Goal: Navigation & Orientation: Find specific page/section

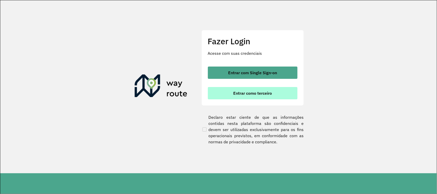
click at [250, 93] on span "Entrar como terceiro" at bounding box center [252, 93] width 39 height 4
click at [250, 92] on span "Entrar como terceiro" at bounding box center [252, 93] width 39 height 4
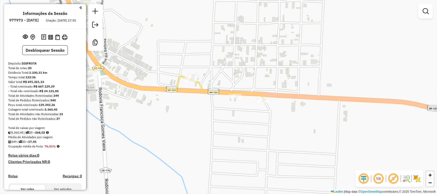
drag, startPoint x: 161, startPoint y: 67, endPoint x: 220, endPoint y: 74, distance: 59.3
click at [201, 74] on div "Janela de atendimento Grade de atendimento Capacidade Transportadoras Veículos …" at bounding box center [218, 97] width 437 height 194
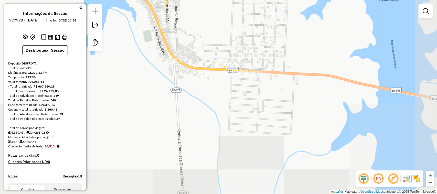
click at [220, 65] on div "Janela de atendimento Grade de atendimento Capacidade Transportadoras Veículos …" at bounding box center [218, 97] width 437 height 194
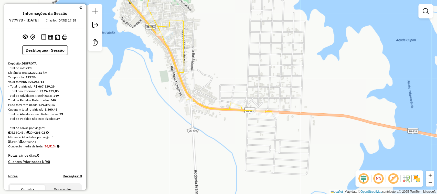
click at [217, 84] on div "Janela de atendimento Grade de atendimento Capacidade Transportadoras Veículos …" at bounding box center [218, 97] width 437 height 194
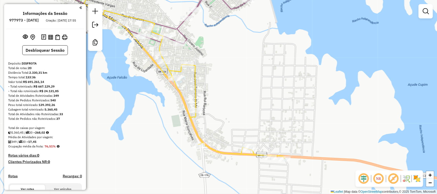
drag, startPoint x: 218, startPoint y: 59, endPoint x: 228, endPoint y: 86, distance: 28.8
click at [228, 86] on div "Janela de atendimento Grade de atendimento Capacidade Transportadoras Veículos …" at bounding box center [218, 97] width 437 height 194
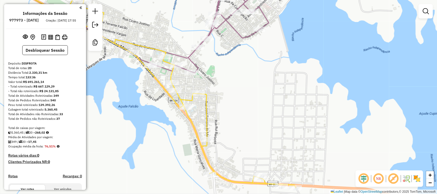
drag, startPoint x: 250, startPoint y: 136, endPoint x: 248, endPoint y: 100, distance: 36.1
click at [251, 115] on div "Janela de atendimento Grade de atendimento Capacidade Transportadoras Veículos …" at bounding box center [218, 97] width 437 height 194
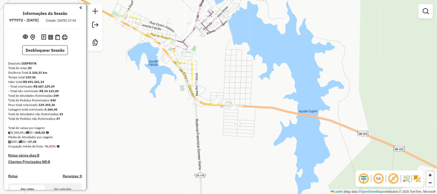
drag, startPoint x: 221, startPoint y: 57, endPoint x: 259, endPoint y: 58, distance: 38.4
click at [241, 58] on div "Janela de atendimento Grade de atendimento Capacidade Transportadoras Veículos …" at bounding box center [218, 97] width 437 height 194
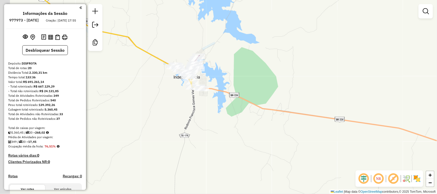
drag, startPoint x: 113, startPoint y: 71, endPoint x: 157, endPoint y: 90, distance: 47.4
click at [157, 89] on div "Janela de atendimento Grade de atendimento Capacidade Transportadoras Veículos …" at bounding box center [218, 97] width 437 height 194
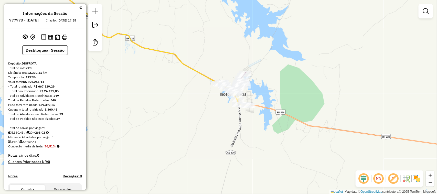
drag, startPoint x: 148, startPoint y: 91, endPoint x: 177, endPoint y: 104, distance: 31.7
click at [177, 102] on div "Janela de atendimento Grade de atendimento Capacidade Transportadoras Veículos …" at bounding box center [218, 97] width 437 height 194
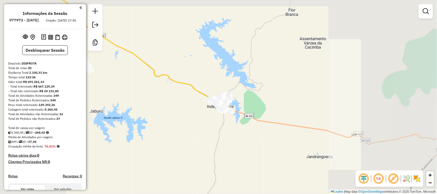
drag, startPoint x: 130, startPoint y: 94, endPoint x: 193, endPoint y: 118, distance: 67.4
click at [182, 117] on div "Janela de atendimento Grade de atendimento Capacidade Transportadoras Veículos …" at bounding box center [218, 97] width 437 height 194
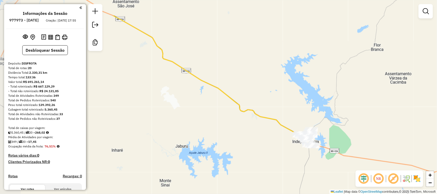
click at [178, 134] on div "Janela de atendimento Grade de atendimento Capacidade Transportadoras Veículos …" at bounding box center [218, 97] width 437 height 194
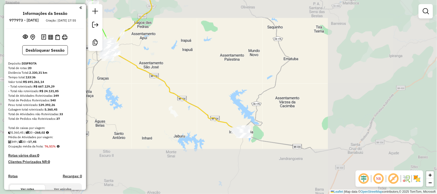
drag, startPoint x: 163, startPoint y: 123, endPoint x: 170, endPoint y: 124, distance: 6.9
click at [165, 124] on div "Janela de atendimento Grade de atendimento Capacidade Transportadoras Veículos …" at bounding box center [218, 97] width 437 height 194
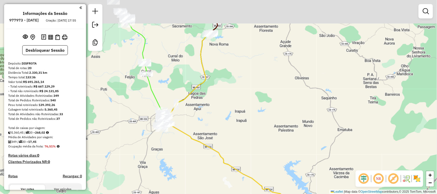
drag, startPoint x: 161, startPoint y: 55, endPoint x: 179, endPoint y: 101, distance: 48.4
click at [178, 100] on div "Janela de atendimento Grade de atendimento Capacidade Transportadoras Veículos …" at bounding box center [218, 97] width 437 height 194
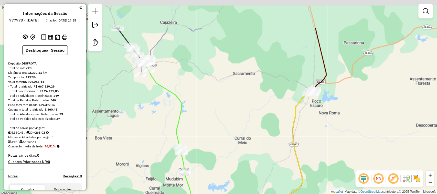
drag, startPoint x: 147, startPoint y: 84, endPoint x: 156, endPoint y: 115, distance: 32.5
click at [155, 115] on div "Rota 4 - Placa SAT1D06 6270 - BAR ITANIELE Rota 5 - Placa OSV3E95 17651 - MERCA…" at bounding box center [218, 97] width 437 height 194
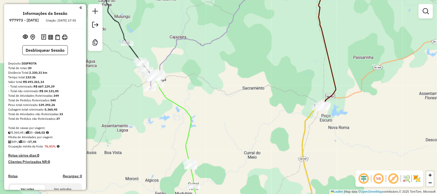
drag, startPoint x: 223, startPoint y: 159, endPoint x: 221, endPoint y: 107, distance: 52.2
click at [223, 112] on div "Rota 4 - Placa SAT1D06 6270 - BAR ITANIELE Rota 5 - Placa OSV3E95 17651 - MERCA…" at bounding box center [218, 97] width 437 height 194
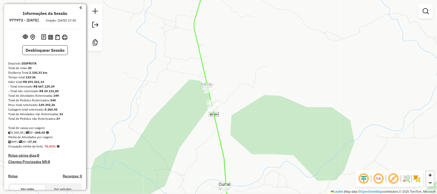
drag, startPoint x: 269, startPoint y: 143, endPoint x: 264, endPoint y: 109, distance: 34.6
click at [267, 114] on div "Rota 4 - Placa SAT1D06 6270 - BAR ITANIELE Rota 5 - Placa OSV3E95 17651 - MERCA…" at bounding box center [218, 97] width 437 height 194
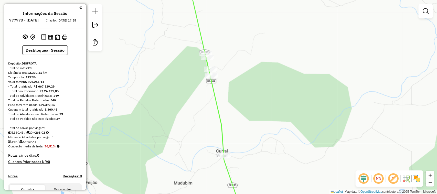
drag, startPoint x: 252, startPoint y: 155, endPoint x: 251, endPoint y: 124, distance: 31.8
click at [252, 125] on div "Rota 4 - Placa SAT1D06 6270 - BAR ITANIELE Rota 5 - Placa OSV3E95 17651 - MERCA…" at bounding box center [218, 97] width 437 height 194
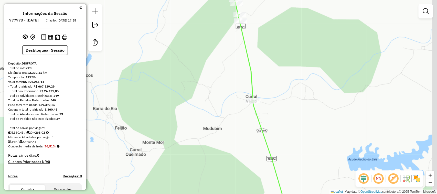
drag, startPoint x: 297, startPoint y: 155, endPoint x: 253, endPoint y: 104, distance: 67.8
click at [261, 109] on div "Rota 4 - Placa SAT1D06 6270 - BAR ITANIELE Rota 5 - Placa OSV3E95 17651 - MERCA…" at bounding box center [218, 97] width 437 height 194
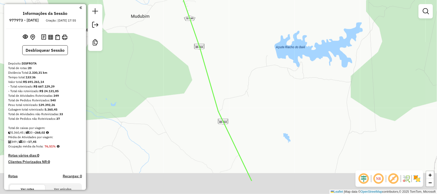
drag, startPoint x: 256, startPoint y: 94, endPoint x: 258, endPoint y: 75, distance: 18.7
click at [256, 83] on div "Rota 4 - Placa SAT1D06 6270 - BAR ITANIELE Rota 5 - Placa OSV3E95 17651 - MERCA…" at bounding box center [218, 97] width 437 height 194
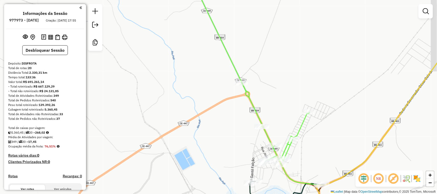
drag, startPoint x: 240, startPoint y: 128, endPoint x: 243, endPoint y: 94, distance: 34.7
click at [243, 98] on div "Rota 4 - Placa SAT1D06 6270 - BAR ITANIELE Rota 5 - Placa OSV3E95 17651 - MERCA…" at bounding box center [218, 97] width 437 height 194
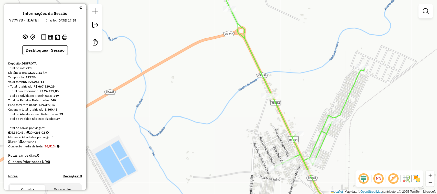
drag, startPoint x: 240, startPoint y: 134, endPoint x: 255, endPoint y: 132, distance: 15.7
click at [252, 134] on div "Rota 4 - Placa SAT1D06 6270 - BAR ITANIELE Rota 5 - Placa OSV3E95 17651 - MERCA…" at bounding box center [218, 97] width 437 height 194
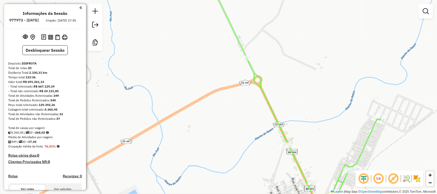
drag, startPoint x: 230, startPoint y: 69, endPoint x: 243, endPoint y: 73, distance: 14.3
click at [243, 73] on div "Rota 4 - Placa SAT1D06 6270 - BAR ITANIELE Rota 5 - Placa OSV3E95 17651 - MERCA…" at bounding box center [218, 97] width 437 height 194
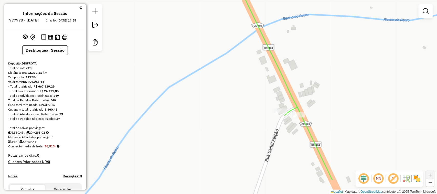
drag, startPoint x: 351, startPoint y: 142, endPoint x: 334, endPoint y: 108, distance: 38.2
click at [334, 108] on div "Rota 4 - Placa SAT1D06 6270 - BAR ITANIELE Rota 5 - Placa OSV3E95 17651 - MERCA…" at bounding box center [218, 97] width 437 height 194
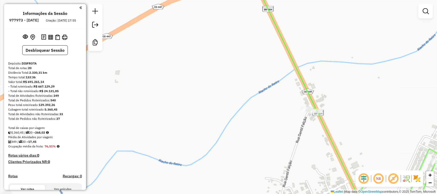
drag, startPoint x: 380, startPoint y: 131, endPoint x: 330, endPoint y: 99, distance: 59.3
click at [335, 103] on div "Rota 4 - Placa SAT1D06 6270 - BAR ITANIELE Rota 5 - Placa OSV3E95 17651 - MERCA…" at bounding box center [218, 97] width 437 height 194
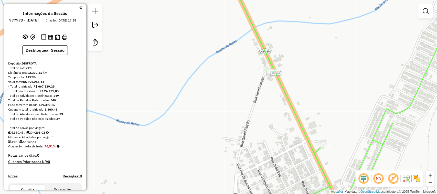
drag, startPoint x: 285, startPoint y: 137, endPoint x: 276, endPoint y: 96, distance: 42.5
click at [277, 100] on div "Rota 4 - Placa SAT1D06 6270 - BAR ITANIELE Rota 5 - Placa OSV3E95 17651 - MERCA…" at bounding box center [218, 97] width 437 height 194
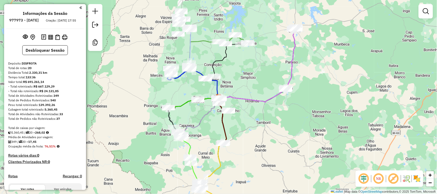
click at [209, 106] on div "Janela de atendimento Grade de atendimento Capacidade Transportadoras Veículos …" at bounding box center [218, 97] width 437 height 194
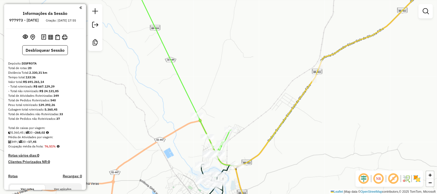
drag, startPoint x: 220, startPoint y: 125, endPoint x: 233, endPoint y: 99, distance: 29.3
click at [233, 101] on div "Janela de atendimento Grade de atendimento Capacidade Transportadoras Veículos …" at bounding box center [218, 97] width 437 height 194
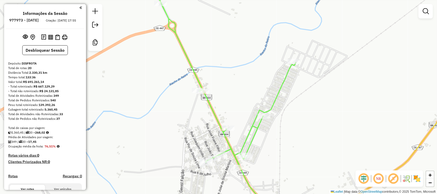
drag, startPoint x: 234, startPoint y: 115, endPoint x: 236, endPoint y: 102, distance: 13.7
click at [236, 106] on div "Janela de atendimento Grade de atendimento Capacidade Transportadoras Veículos …" at bounding box center [218, 97] width 437 height 194
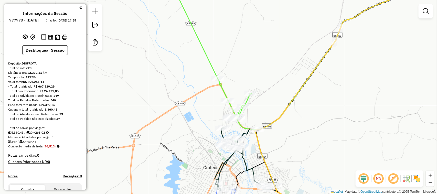
drag, startPoint x: 188, startPoint y: 137, endPoint x: 208, endPoint y: 114, distance: 30.1
click at [204, 121] on div "Janela de atendimento Grade de atendimento Capacidade Transportadoras Veículos …" at bounding box center [218, 97] width 437 height 194
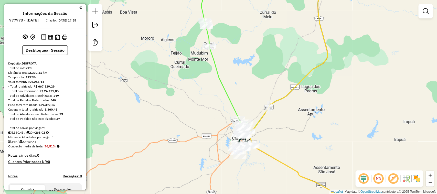
drag, startPoint x: 242, startPoint y: 76, endPoint x: 254, endPoint y: 54, distance: 25.4
click at [254, 55] on div "Janela de atendimento Grade de atendimento Capacidade Transportadoras Veículos …" at bounding box center [218, 97] width 437 height 194
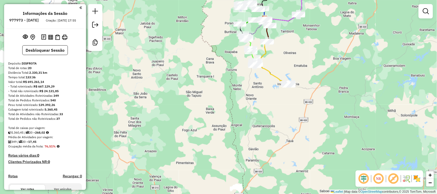
drag, startPoint x: 207, startPoint y: 113, endPoint x: 239, endPoint y: 99, distance: 35.5
click at [220, 104] on div "Janela de atendimento Grade de atendimento Capacidade Transportadoras Veículos …" at bounding box center [218, 97] width 437 height 194
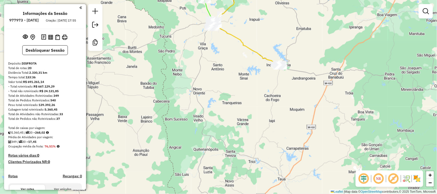
drag, startPoint x: 177, startPoint y: 75, endPoint x: 209, endPoint y: 103, distance: 41.9
click at [204, 101] on div "Janela de atendimento Grade de atendimento Capacidade Transportadoras Veículos …" at bounding box center [218, 97] width 437 height 194
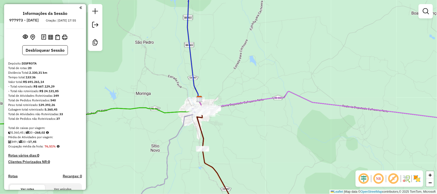
drag, startPoint x: 219, startPoint y: 95, endPoint x: 246, endPoint y: 95, distance: 27.6
click at [242, 96] on div "Janela de atendimento Grade de atendimento Capacidade Transportadoras Veículos …" at bounding box center [218, 97] width 437 height 194
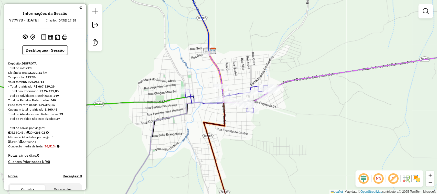
drag, startPoint x: 239, startPoint y: 79, endPoint x: 256, endPoint y: 81, distance: 18.1
click at [255, 81] on div "Janela de atendimento Grade de atendimento Capacidade Transportadoras Veículos …" at bounding box center [218, 97] width 437 height 194
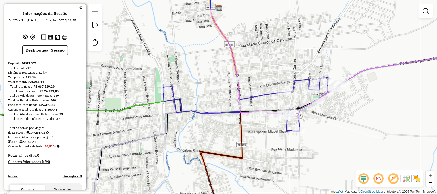
drag, startPoint x: 301, startPoint y: 102, endPoint x: 300, endPoint y: 108, distance: 5.9
click at [300, 107] on div "Janela de atendimento Grade de atendimento Capacidade Transportadoras Veículos …" at bounding box center [218, 97] width 437 height 194
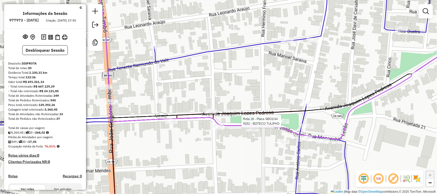
select select "**********"
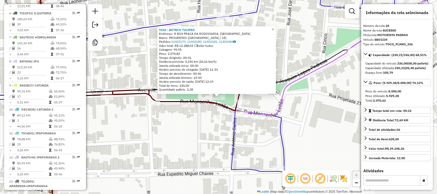
scroll to position [594, 0]
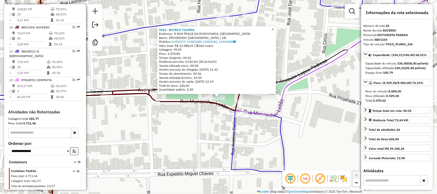
click at [274, 28] on span "×" at bounding box center [273, 29] width 2 height 4
click at [274, 27] on span "×" at bounding box center [273, 29] width 2 height 4
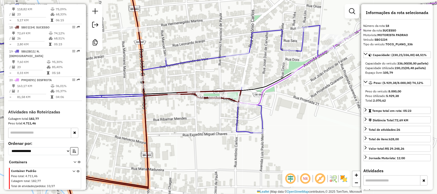
click at [272, 138] on div "Rota 19 - Placa SBU2B11 1009 - BAR TIO [PERSON_NAME] de atendimento Grade de at…" at bounding box center [218, 97] width 437 height 194
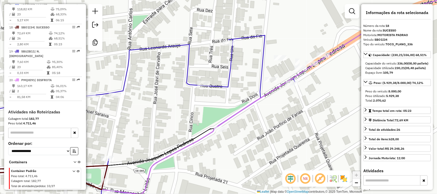
click at [329, 73] on div "Janela de atendimento Grade de atendimento Capacidade Transportadoras Veículos …" at bounding box center [218, 97] width 437 height 194
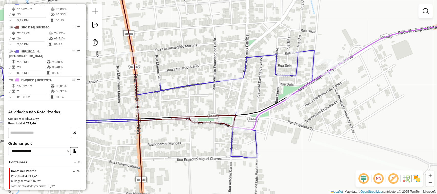
drag, startPoint x: 261, startPoint y: 95, endPoint x: 269, endPoint y: 89, distance: 10.4
click at [267, 92] on div "Janela de atendimento Grade de atendimento Capacidade Transportadoras Veículos …" at bounding box center [218, 97] width 437 height 194
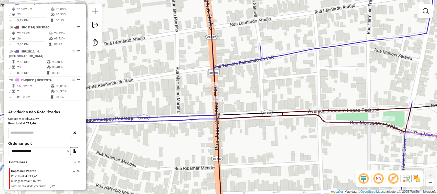
drag, startPoint x: 192, startPoint y: 104, endPoint x: 203, endPoint y: 104, distance: 10.8
click at [201, 104] on div "Janela de atendimento Grade de atendimento Capacidade Transportadoras Veículos …" at bounding box center [218, 97] width 437 height 194
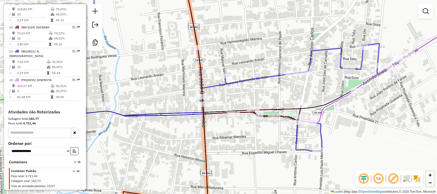
drag, startPoint x: 168, startPoint y: 105, endPoint x: 186, endPoint y: 106, distance: 18.5
click at [178, 107] on div "Janela de atendimento Grade de atendimento Capacidade Transportadoras Veículos …" at bounding box center [218, 97] width 437 height 194
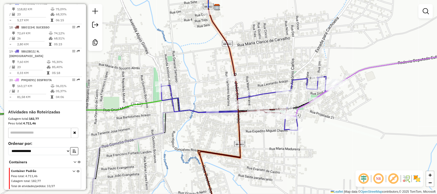
drag, startPoint x: 305, startPoint y: 86, endPoint x: 293, endPoint y: 97, distance: 16.1
click at [297, 96] on div "Janela de atendimento Grade de atendimento Capacidade Transportadoras Veículos …" at bounding box center [218, 97] width 437 height 194
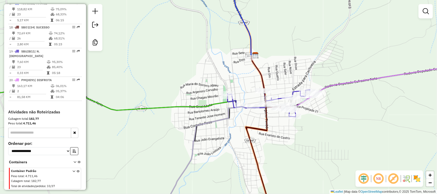
drag, startPoint x: 260, startPoint y: 123, endPoint x: 250, endPoint y: 129, distance: 11.5
click at [251, 129] on div "Janela de atendimento Grade de atendimento Capacidade Transportadoras Veículos …" at bounding box center [218, 97] width 437 height 194
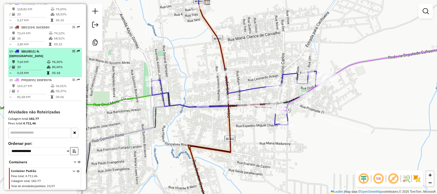
click at [35, 65] on td "23" at bounding box center [32, 66] width 30 height 5
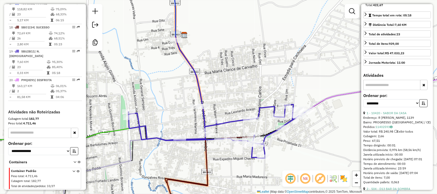
scroll to position [96, 0]
click at [414, 107] on select "**********" at bounding box center [391, 103] width 56 height 8
select select "*********"
click at [363, 107] on select "**********" at bounding box center [391, 103] width 56 height 8
click at [422, 104] on icon "button" at bounding box center [423, 103] width 4 height 4
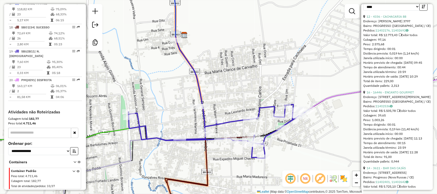
scroll to position [224, 0]
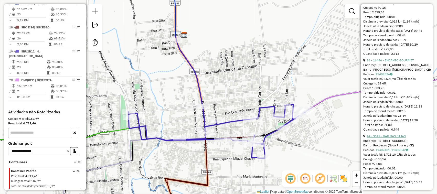
click at [398, 138] on link "14 - 3611 - BAR DAS CAJÁS" at bounding box center [385, 136] width 39 height 4
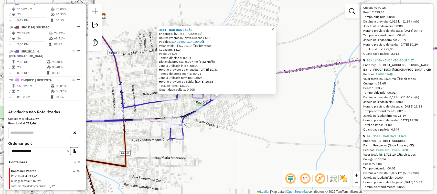
click at [274, 28] on span "×" at bounding box center [273, 29] width 2 height 4
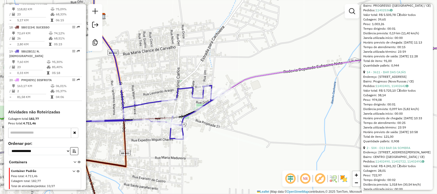
scroll to position [320, 0]
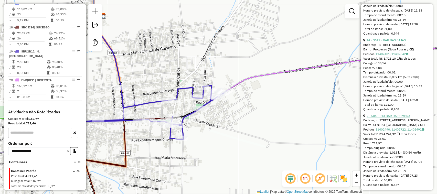
click at [402, 118] on link "2 - 504 - D13 BAR DA SOMBRA" at bounding box center [388, 116] width 44 height 4
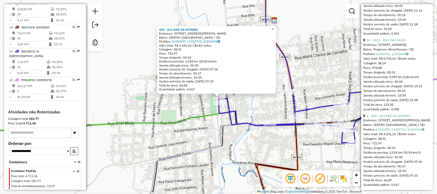
click at [274, 27] on span "×" at bounding box center [273, 29] width 2 height 4
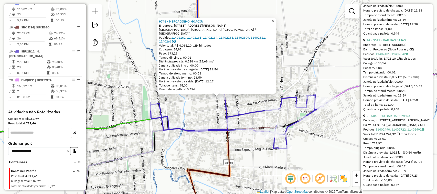
click at [274, 22] on span "×" at bounding box center [273, 21] width 2 height 4
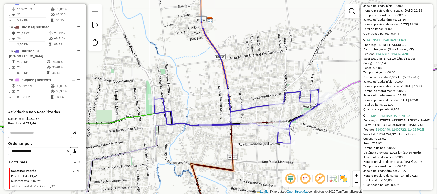
drag, startPoint x: 264, startPoint y: 78, endPoint x: 272, endPoint y: 51, distance: 28.5
click at [269, 62] on div "Janela de atendimento Grade de atendimento Capacidade Transportadoras Veículos …" at bounding box center [218, 97] width 437 height 194
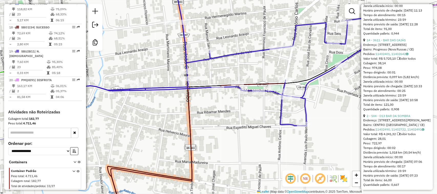
drag, startPoint x: 266, startPoint y: 76, endPoint x: 286, endPoint y: 71, distance: 20.5
click at [286, 72] on div "Janela de atendimento Grade de atendimento Capacidade Transportadoras Veículos …" at bounding box center [218, 97] width 437 height 194
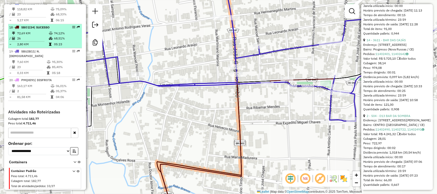
click at [34, 40] on td "26" at bounding box center [33, 38] width 32 height 5
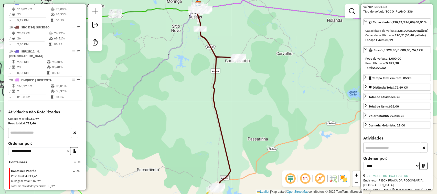
scroll to position [32, 0]
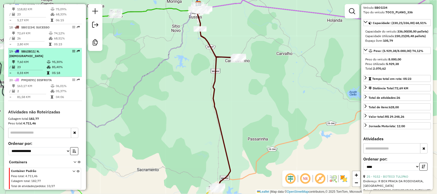
click at [32, 64] on td "23" at bounding box center [32, 66] width 30 height 5
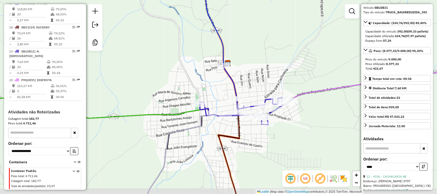
drag, startPoint x: 234, startPoint y: 101, endPoint x: 252, endPoint y: 93, distance: 20.4
click at [251, 95] on div "Janela de atendimento Grade de atendimento Capacidade Transportadoras Veículos …" at bounding box center [218, 97] width 437 height 194
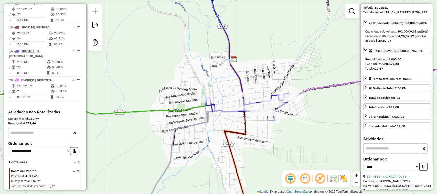
drag, startPoint x: 254, startPoint y: 91, endPoint x: 260, endPoint y: 77, distance: 15.7
click at [259, 81] on div "Janela de atendimento Grade de atendimento Capacidade Transportadoras Veículos …" at bounding box center [218, 97] width 437 height 194
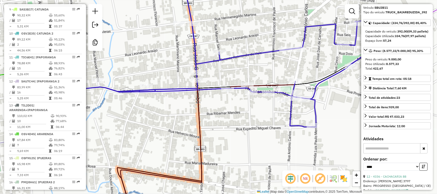
scroll to position [371, 0]
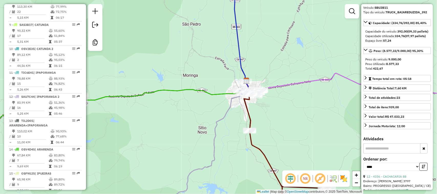
drag, startPoint x: 186, startPoint y: 120, endPoint x: 206, endPoint y: 116, distance: 21.1
click at [201, 118] on div "Janela de atendimento Grade de atendimento Capacidade Transportadoras Veículos …" at bounding box center [218, 97] width 437 height 194
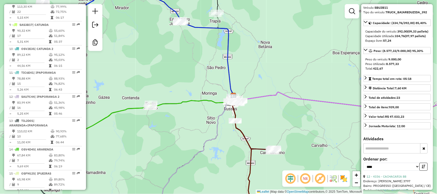
click at [195, 127] on div "Janela de atendimento Grade de atendimento Capacidade Transportadoras Veículos …" at bounding box center [218, 97] width 437 height 194
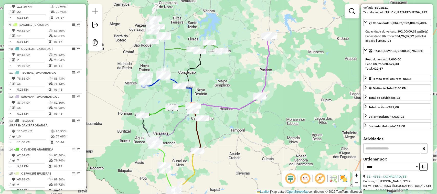
drag, startPoint x: 165, startPoint y: 96, endPoint x: 196, endPoint y: 104, distance: 32.5
click at [195, 104] on div "Janela de atendimento Grade de atendimento Capacidade Transportadoras Veículos …" at bounding box center [218, 97] width 437 height 194
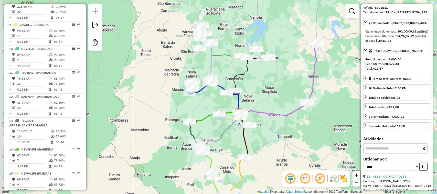
drag, startPoint x: 198, startPoint y: 107, endPoint x: 205, endPoint y: 77, distance: 31.2
click at [204, 85] on div "Janela de atendimento Grade de atendimento Capacidade Transportadoras Veículos …" at bounding box center [218, 97] width 437 height 194
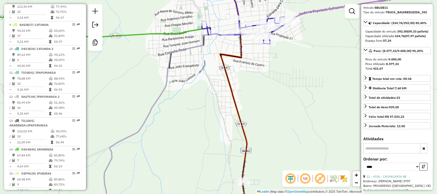
drag, startPoint x: 287, startPoint y: 69, endPoint x: 274, endPoint y: 78, distance: 15.9
click at [276, 78] on div "Janela de atendimento Grade de atendimento Capacidade Transportadoras Veículos …" at bounding box center [218, 97] width 437 height 194
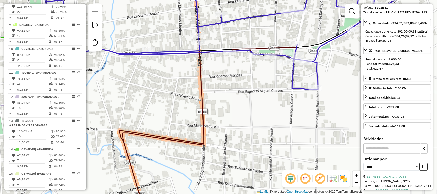
drag, startPoint x: 251, startPoint y: 66, endPoint x: 242, endPoint y: 86, distance: 21.7
click at [243, 85] on div "Janela de atendimento Grade de atendimento Capacidade Transportadoras Veículos …" at bounding box center [218, 97] width 437 height 194
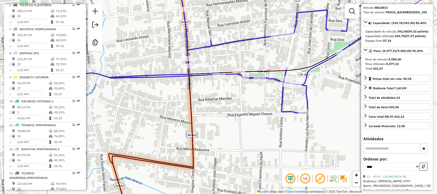
scroll to position [307, 0]
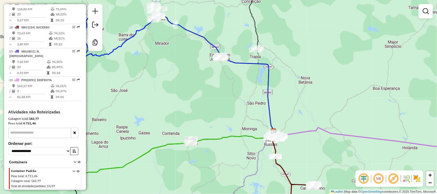
scroll to position [562, 0]
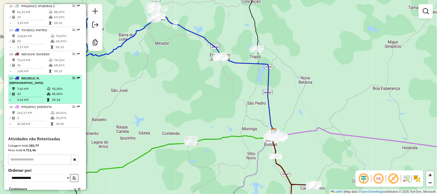
click at [33, 96] on td "23" at bounding box center [32, 93] width 30 height 5
select select "**********"
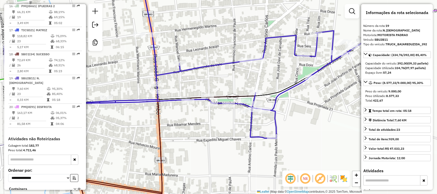
drag, startPoint x: 220, startPoint y: 86, endPoint x: 249, endPoint y: 77, distance: 30.1
click at [242, 80] on div "Janela de atendimento Grade de atendimento Capacidade Transportadoras Veículos …" at bounding box center [218, 97] width 437 height 194
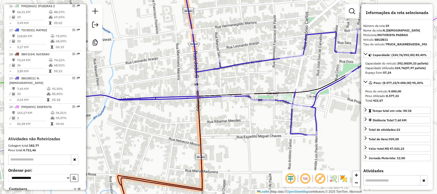
drag, startPoint x: 269, startPoint y: 120, endPoint x: 257, endPoint y: 122, distance: 12.4
click at [257, 122] on div "Janela de atendimento Grade de atendimento Capacidade Transportadoras Veículos …" at bounding box center [218, 97] width 437 height 194
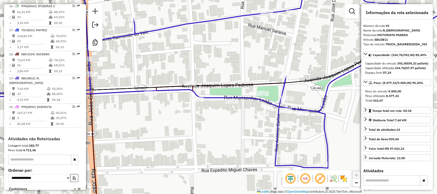
drag, startPoint x: 212, startPoint y: 128, endPoint x: 237, endPoint y: 131, distance: 24.7
click at [228, 131] on div "Janela de atendimento Grade de atendimento Capacidade Transportadoras Veículos …" at bounding box center [218, 97] width 437 height 194
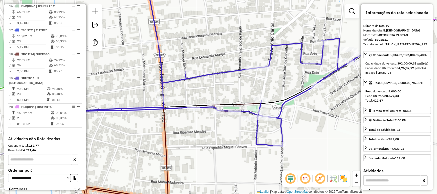
click at [203, 130] on div "Janela de atendimento Grade de atendimento Capacidade Transportadoras Veículos …" at bounding box center [218, 97] width 437 height 194
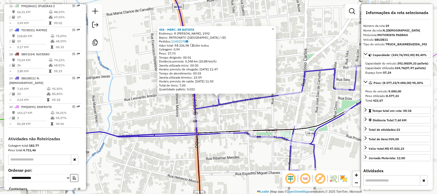
scroll to position [594, 0]
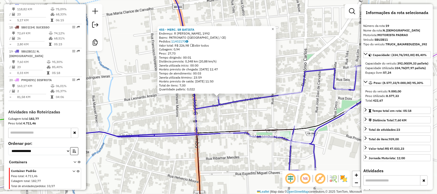
click at [274, 28] on span "×" at bounding box center [273, 29] width 2 height 4
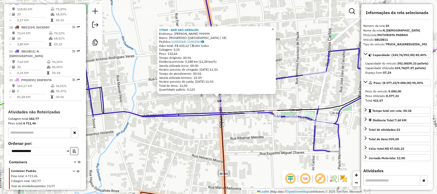
click at [274, 29] on link "×" at bounding box center [273, 29] width 6 height 6
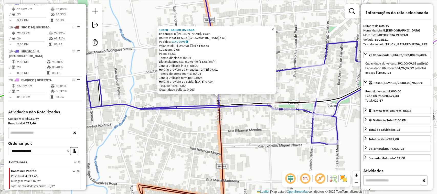
click at [274, 27] on span "×" at bounding box center [273, 29] width 2 height 4
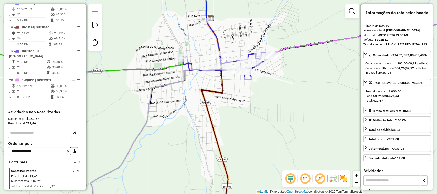
drag, startPoint x: 214, startPoint y: 86, endPoint x: 221, endPoint y: 86, distance: 7.4
click at [218, 86] on div "Janela de atendimento Grade de atendimento Capacidade Transportadoras Veículos …" at bounding box center [218, 97] width 437 height 194
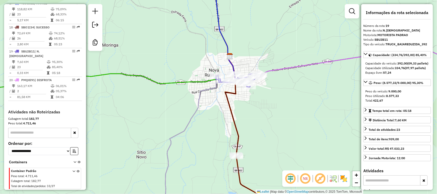
drag, startPoint x: 204, startPoint y: 116, endPoint x: 219, endPoint y: 121, distance: 15.7
click at [218, 121] on div "Janela de atendimento Grade de atendimento Capacidade Transportadoras Veículos …" at bounding box center [218, 97] width 437 height 194
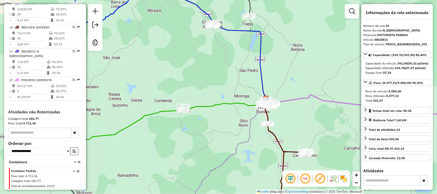
click at [241, 117] on div "Janela de atendimento Grade de atendimento Capacidade Transportadoras Veículos …" at bounding box center [218, 97] width 437 height 194
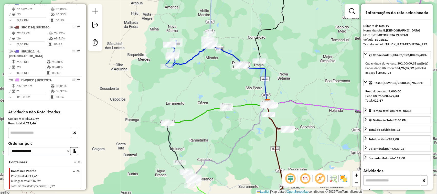
drag, startPoint x: 232, startPoint y: 129, endPoint x: 240, endPoint y: 122, distance: 10.7
click at [237, 123] on div "Janela de atendimento Grade de atendimento Capacidade Transportadoras Veículos …" at bounding box center [218, 97] width 437 height 194
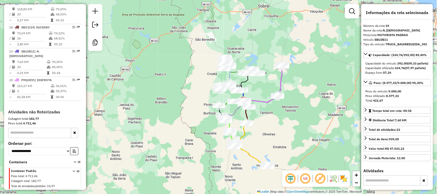
drag, startPoint x: 166, startPoint y: 100, endPoint x: 171, endPoint y: 99, distance: 5.5
click at [168, 100] on div "Janela de atendimento Grade de atendimento Capacidade Transportadoras Veículos …" at bounding box center [218, 97] width 437 height 194
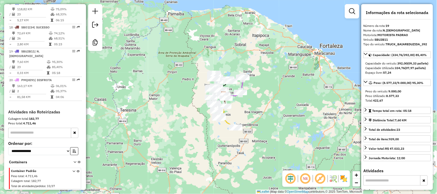
drag, startPoint x: 195, startPoint y: 135, endPoint x: 226, endPoint y: 99, distance: 48.1
click at [215, 116] on div "Janela de atendimento Grade de atendimento Capacidade Transportadoras Veículos …" at bounding box center [218, 97] width 437 height 194
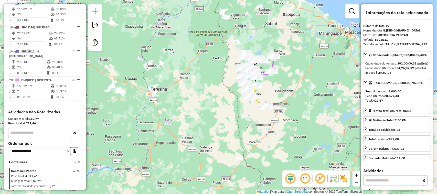
drag, startPoint x: 206, startPoint y: 122, endPoint x: 236, endPoint y: 99, distance: 37.5
click at [232, 105] on div "Janela de atendimento Grade de atendimento Capacidade Transportadoras Veículos …" at bounding box center [218, 97] width 437 height 194
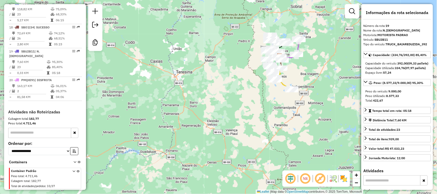
drag, startPoint x: 233, startPoint y: 89, endPoint x: 218, endPoint y: 91, distance: 15.6
click at [219, 95] on div "Janela de atendimento Grade de atendimento Capacidade Transportadoras Veículos …" at bounding box center [218, 97] width 437 height 194
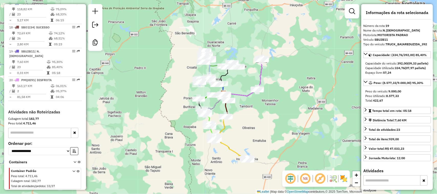
drag, startPoint x: 295, startPoint y: 82, endPoint x: 285, endPoint y: 81, distance: 9.3
click at [292, 83] on div "Janela de atendimento Grade de atendimento Capacidade Transportadoras Veículos …" at bounding box center [218, 97] width 437 height 194
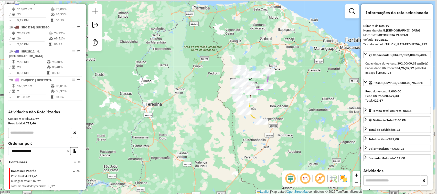
drag, startPoint x: 295, startPoint y: 75, endPoint x: 267, endPoint y: 78, distance: 28.0
click at [269, 78] on div "Janela de atendimento Grade de atendimento Capacidade Transportadoras Veículos …" at bounding box center [218, 97] width 437 height 194
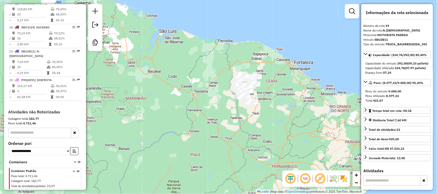
click at [332, 42] on div "Janela de atendimento Grade de atendimento Capacidade Transportadoras Veículos …" at bounding box center [218, 97] width 437 height 194
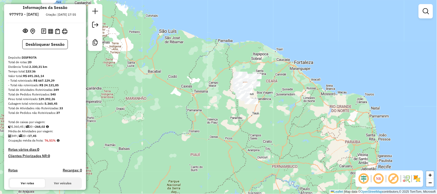
scroll to position [0, 0]
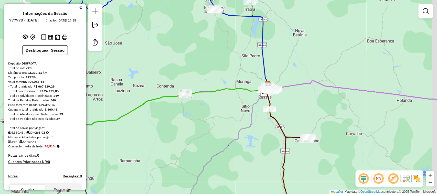
drag, startPoint x: 344, startPoint y: 56, endPoint x: 263, endPoint y: 70, distance: 82.3
click at [287, 71] on div "Janela de atendimento Grade de atendimento Capacidade Transportadoras Veículos …" at bounding box center [218, 97] width 437 height 194
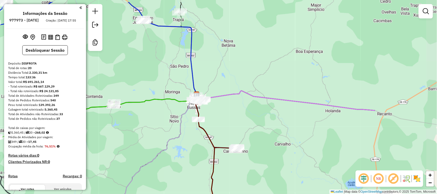
drag, startPoint x: 317, startPoint y: 86, endPoint x: 186, endPoint y: 56, distance: 134.6
click at [237, 70] on div "Janela de atendimento Grade de atendimento Capacidade Transportadoras Veículos …" at bounding box center [218, 97] width 437 height 194
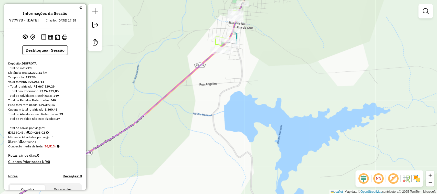
drag, startPoint x: 254, startPoint y: 34, endPoint x: 262, endPoint y: 86, distance: 52.5
click at [264, 86] on div "Janela de atendimento Grade de atendimento Capacidade Transportadoras Veículos …" at bounding box center [218, 97] width 437 height 194
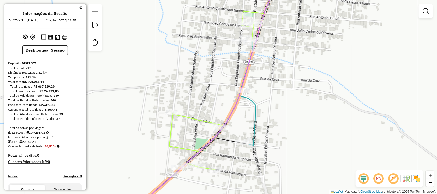
drag, startPoint x: 280, startPoint y: 86, endPoint x: 282, endPoint y: 105, distance: 19.3
click at [282, 105] on div "Janela de atendimento Grade de atendimento Capacidade Transportadoras Veículos …" at bounding box center [218, 97] width 437 height 194
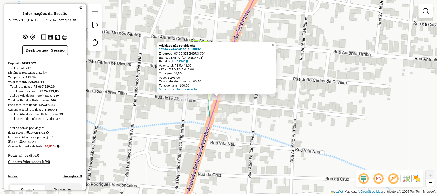
click at [274, 43] on span "×" at bounding box center [273, 45] width 2 height 4
